Goal: Find specific fact: Find specific fact

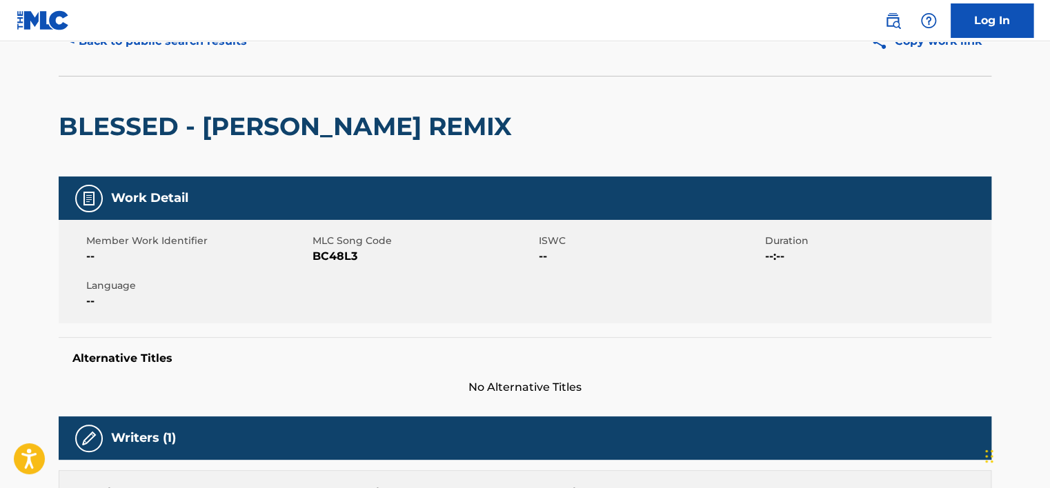
click at [190, 57] on button "< Back to public search results" at bounding box center [158, 41] width 198 height 34
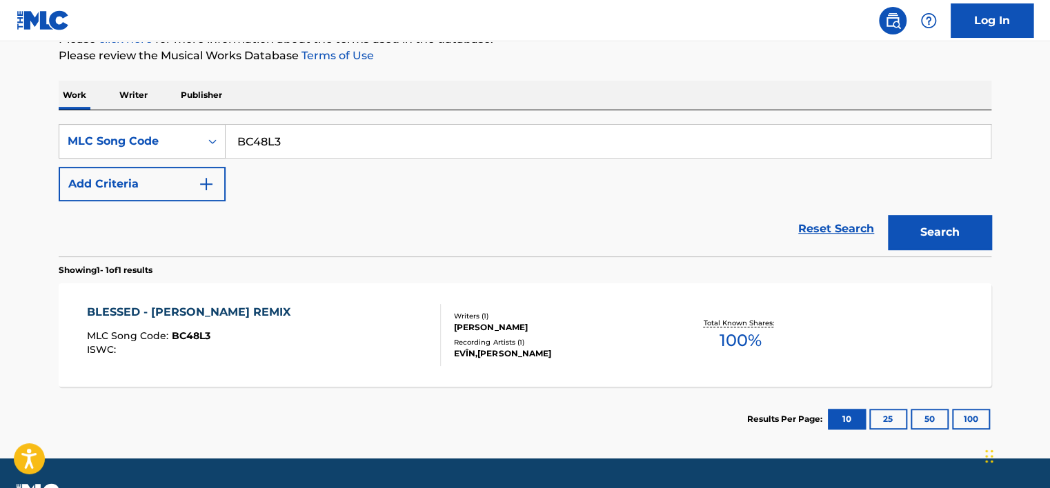
click at [259, 126] on input "BC48L3" at bounding box center [608, 141] width 765 height 33
paste input "AB0W96"
type input "AB0W96"
click at [917, 218] on button "Search" at bounding box center [939, 232] width 103 height 34
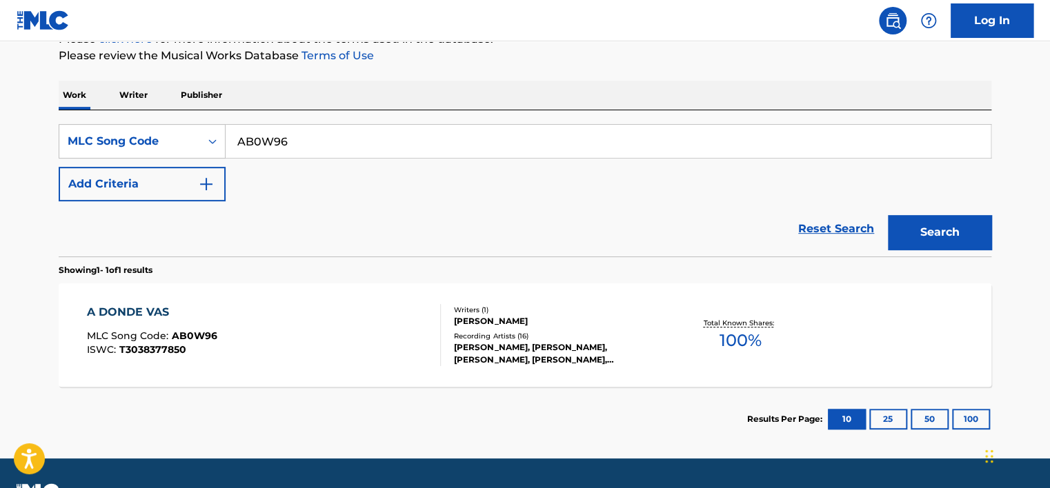
click at [264, 318] on div "A DONDE VAS MLC Song Code : AB0W96 ISWC : T3038377850" at bounding box center [264, 335] width 355 height 62
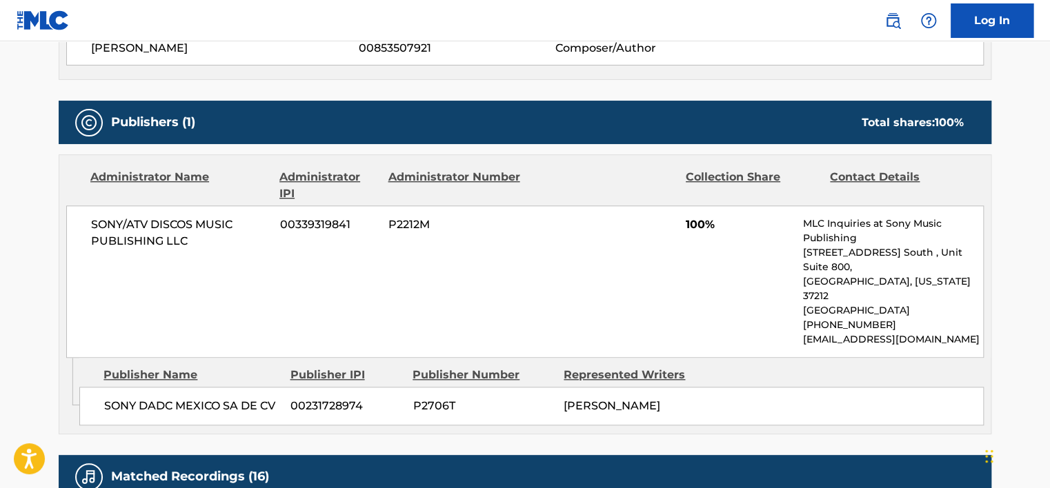
scroll to position [483, 0]
